Goal: Task Accomplishment & Management: Manage account settings

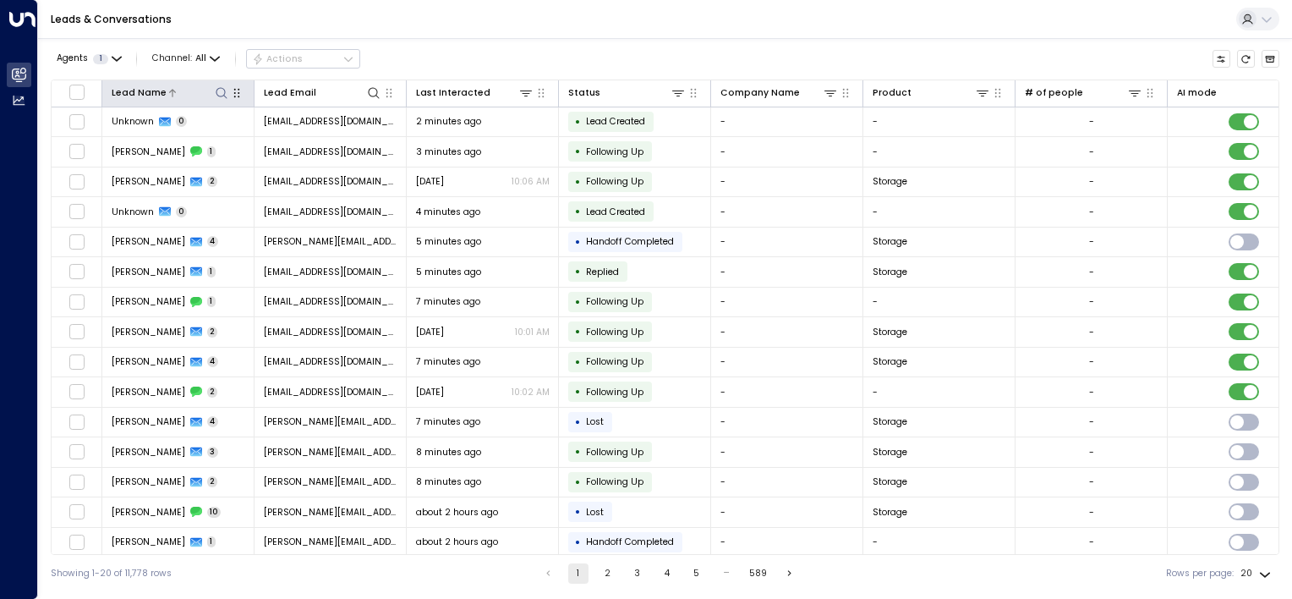
click at [223, 92] on icon at bounding box center [222, 93] width 14 height 14
type input "*******"
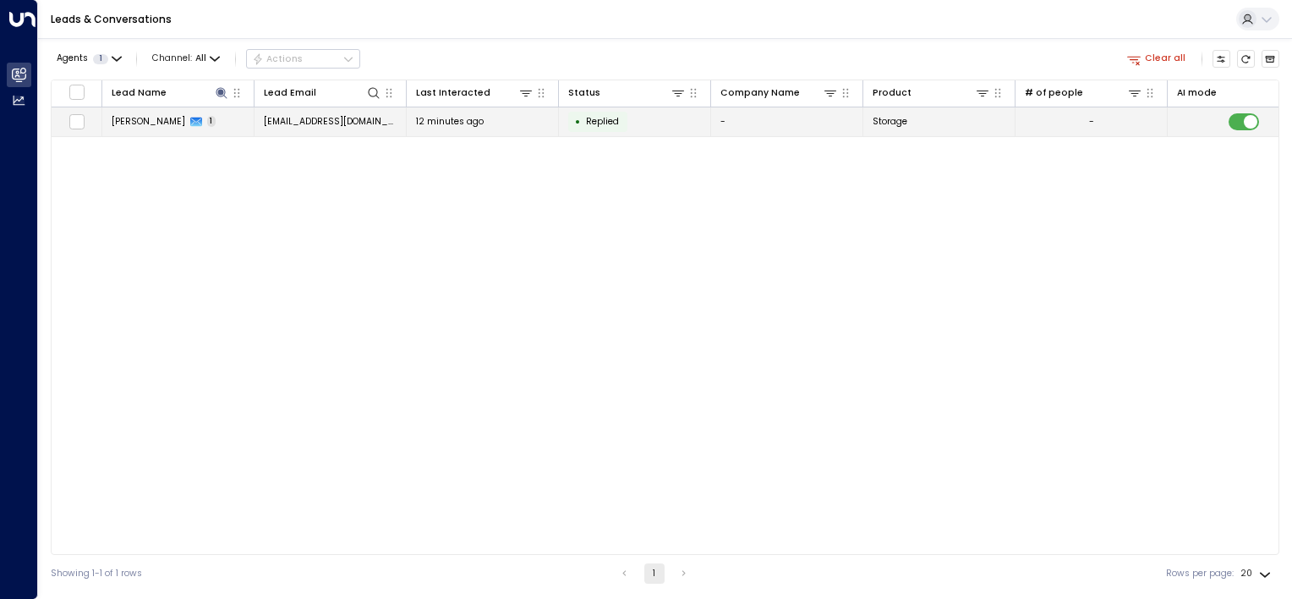
click at [391, 123] on td "[EMAIL_ADDRESS][DOMAIN_NAME]" at bounding box center [331, 122] width 152 height 30
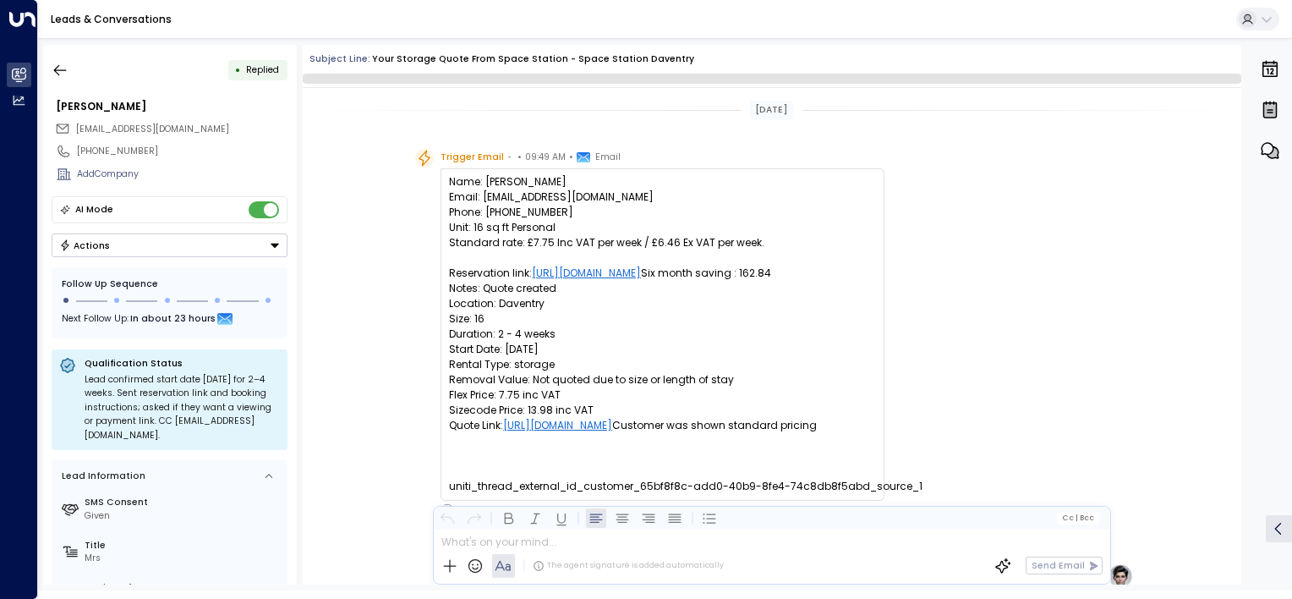
scroll to position [515, 0]
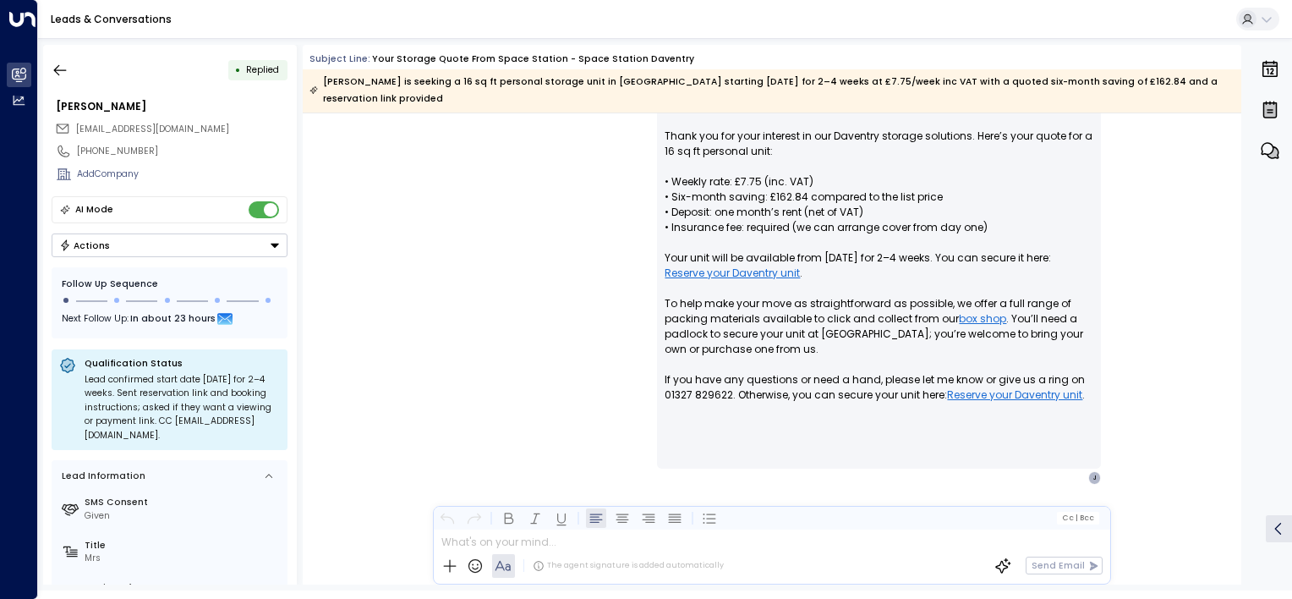
click at [124, 247] on button "Actions" at bounding box center [170, 245] width 236 height 24
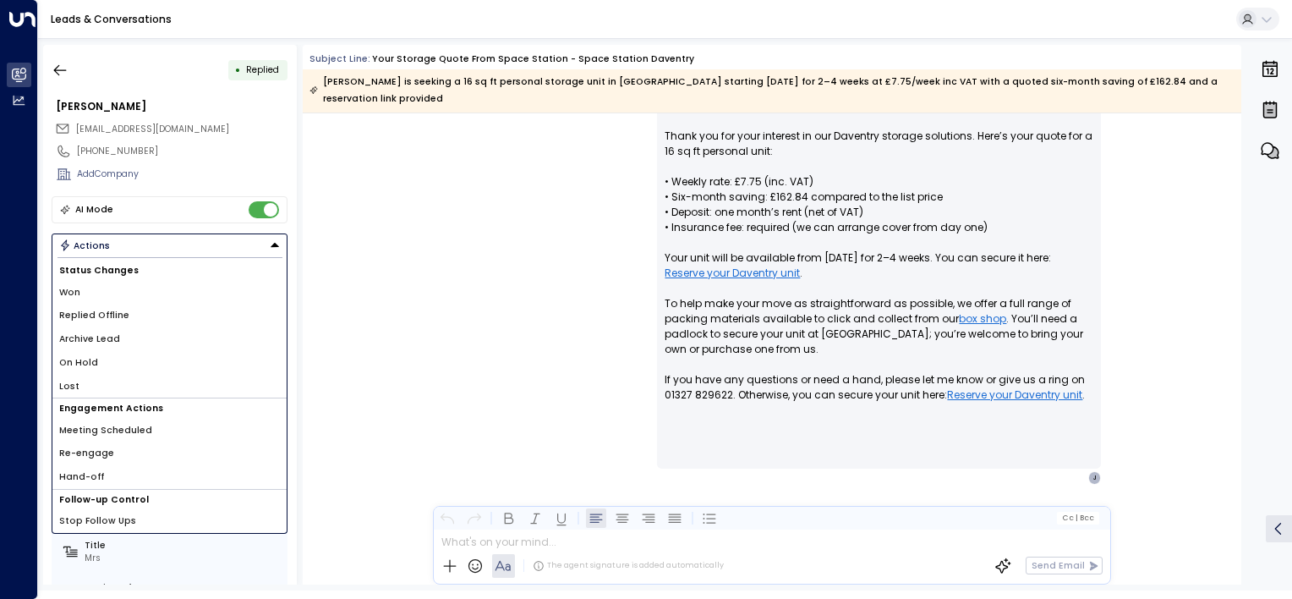
click at [115, 315] on span "Replied Offline" at bounding box center [94, 316] width 70 height 14
